Goal: Navigation & Orientation: Find specific page/section

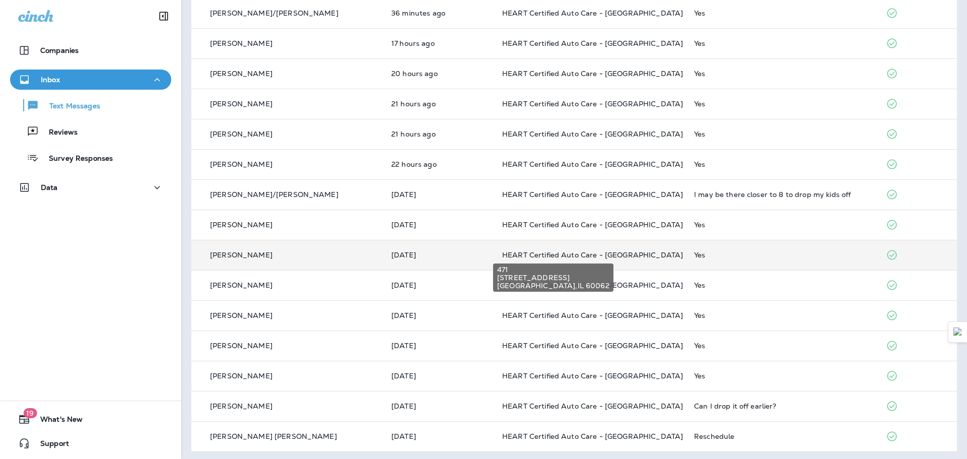
scroll to position [261, 0]
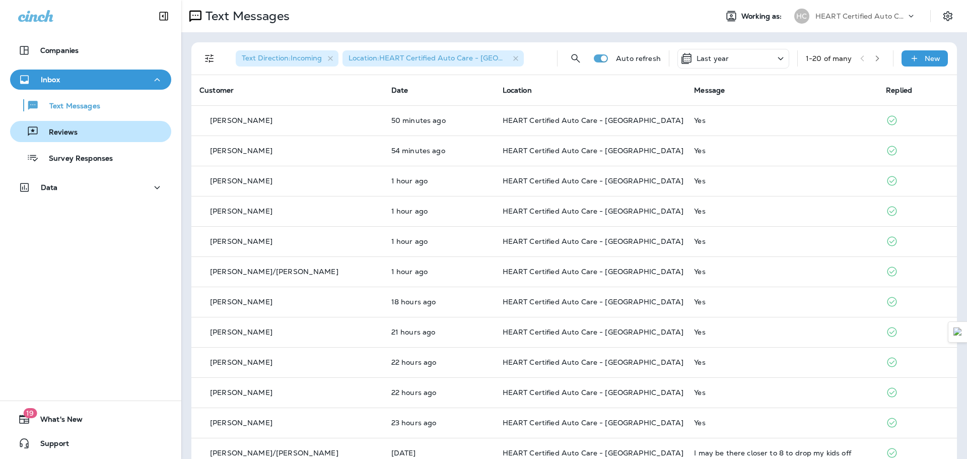
click at [115, 125] on div "Reviews" at bounding box center [90, 131] width 153 height 15
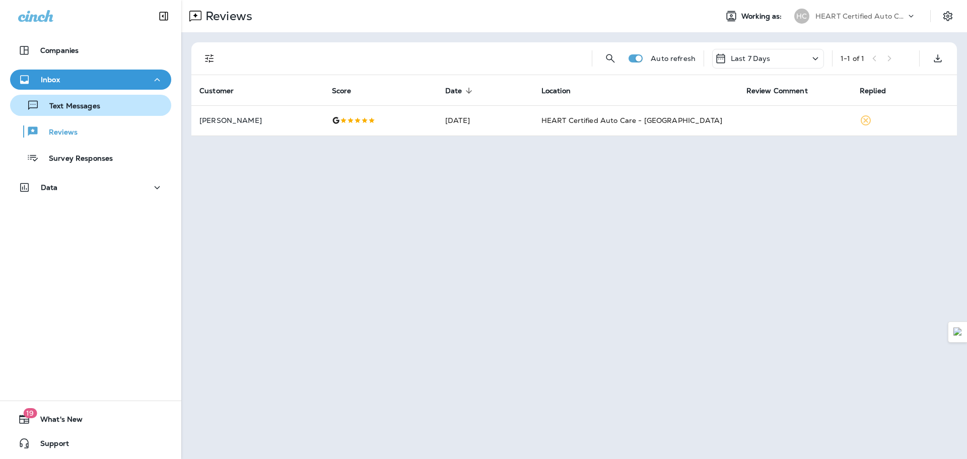
click at [110, 107] on div "Text Messages" at bounding box center [90, 105] width 153 height 15
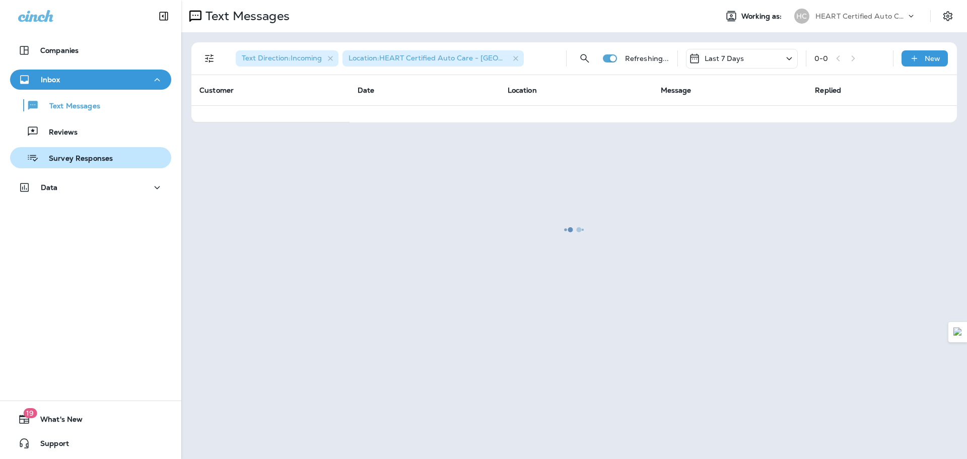
click at [107, 160] on p "Survey Responses" at bounding box center [76, 159] width 74 height 10
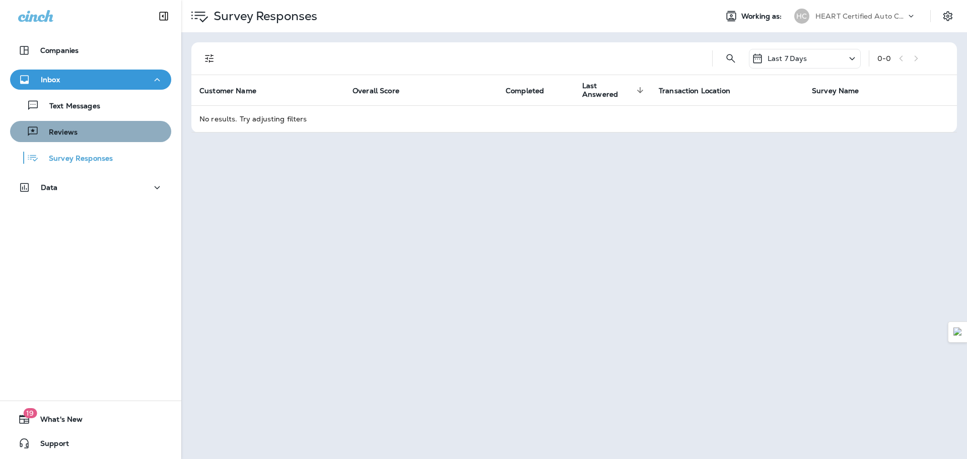
click at [113, 137] on div "Reviews" at bounding box center [90, 131] width 153 height 15
